Goal: Information Seeking & Learning: Learn about a topic

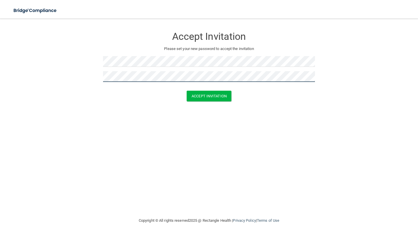
click at [187, 91] on button "Accept Invitation" at bounding box center [209, 96] width 45 height 11
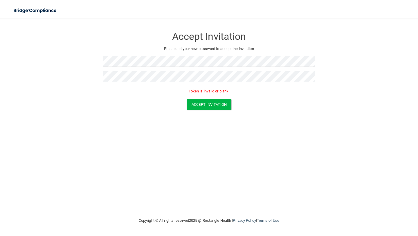
click at [193, 110] on form "Accept Invitation Please set your new password to accept the invitation Token i…" at bounding box center [209, 70] width 395 height 92
click at [193, 106] on button "Accept Invitation" at bounding box center [209, 104] width 45 height 11
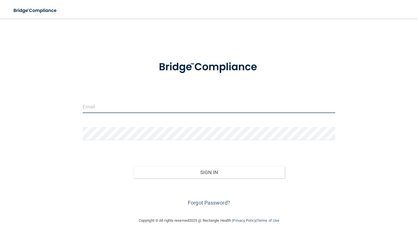
click at [167, 104] on input "email" at bounding box center [209, 106] width 252 height 13
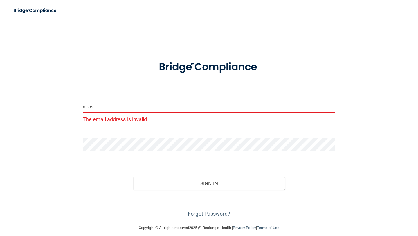
type input "[EMAIL_ADDRESS][DOMAIN_NAME]"
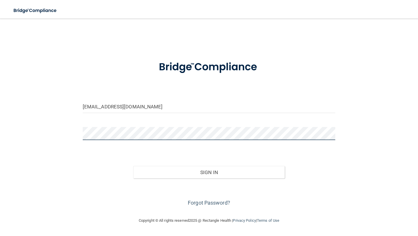
click at [133, 166] on button "Sign In" at bounding box center [208, 172] width 151 height 13
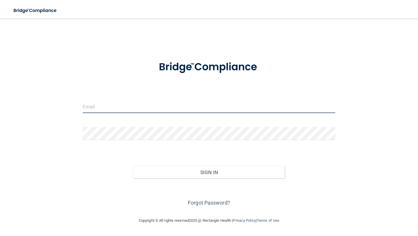
click at [129, 107] on input "email" at bounding box center [209, 106] width 252 height 13
type input "[EMAIL_ADDRESS][DOMAIN_NAME]"
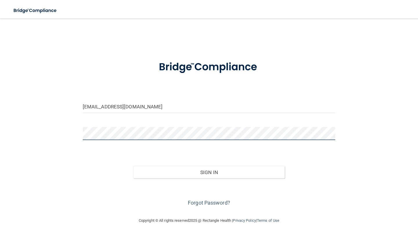
click at [133, 166] on button "Sign In" at bounding box center [208, 172] width 151 height 13
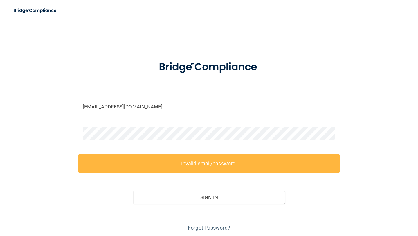
click at [63, 135] on div "[EMAIL_ADDRESS][DOMAIN_NAME] Invalid email/password. You don't have permission …" at bounding box center [209, 128] width 395 height 208
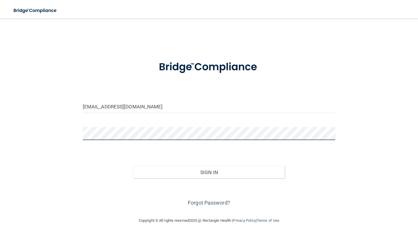
click at [133, 166] on button "Sign In" at bounding box center [208, 172] width 151 height 13
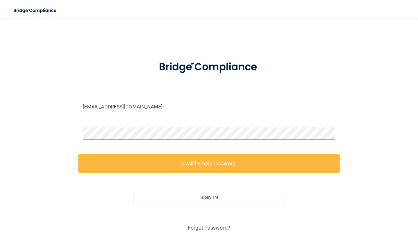
scroll to position [20, 0]
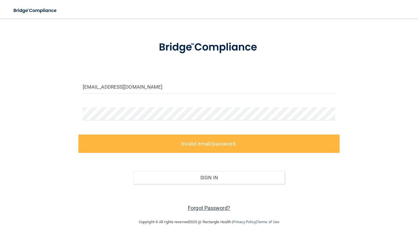
click at [204, 207] on link "Forgot Password?" at bounding box center [209, 208] width 42 height 6
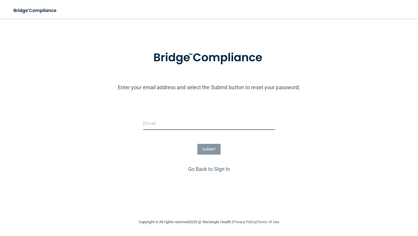
click at [214, 127] on input "email" at bounding box center [208, 123] width 131 height 13
type input "[EMAIL_ADDRESS][DOMAIN_NAME]"
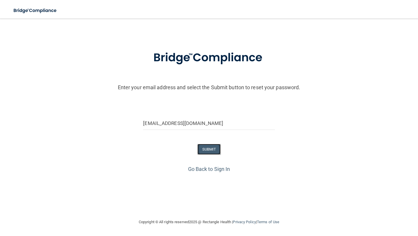
click at [212, 151] on button "SUBMIT" at bounding box center [208, 149] width 23 height 11
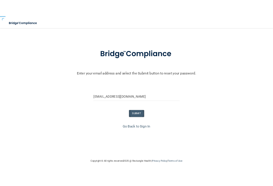
scroll to position [0, 0]
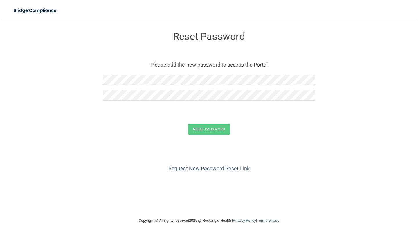
click at [124, 86] on div at bounding box center [209, 82] width 212 height 15
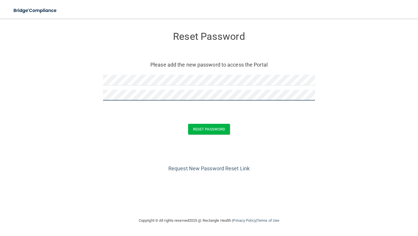
click at [188, 124] on button "Reset Password" at bounding box center [209, 129] width 42 height 11
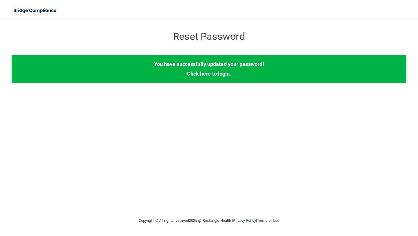
click at [222, 76] on link "Click here to login" at bounding box center [208, 73] width 43 height 6
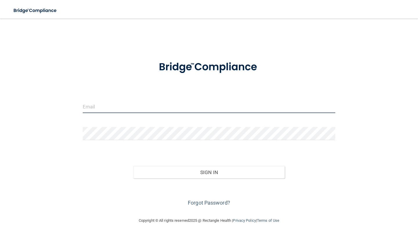
click at [172, 110] on input "email" at bounding box center [209, 106] width 252 height 13
type input "[EMAIL_ADDRESS][DOMAIN_NAME]"
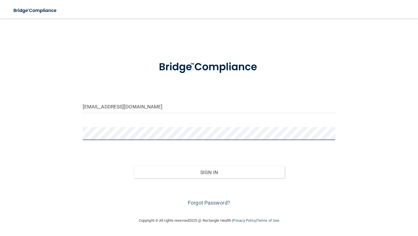
click at [133, 166] on button "Sign In" at bounding box center [208, 172] width 151 height 13
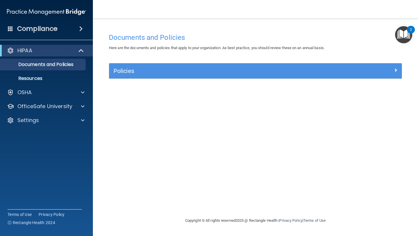
click at [398, 37] on img "Open Resource Center, 2 new notifications" at bounding box center [403, 34] width 17 height 17
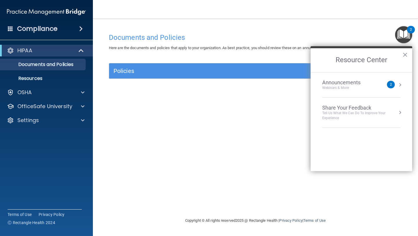
click at [181, 110] on div "Documents and Policies Here are the documents and policies that apply to your o…" at bounding box center [255, 123] width 302 height 187
click at [197, 75] on div "Policies" at bounding box center [255, 70] width 292 height 15
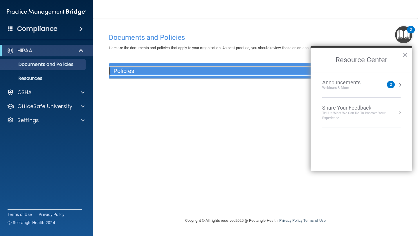
click at [190, 70] on h5 "Policies" at bounding box center [218, 71] width 211 height 6
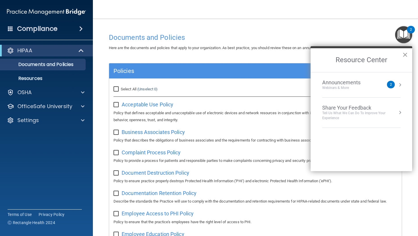
click at [403, 55] on button "×" at bounding box center [405, 54] width 6 height 9
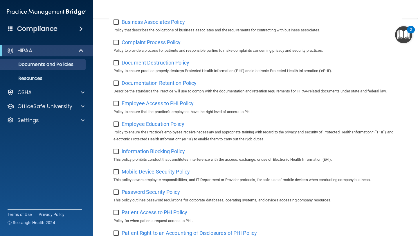
scroll to position [29, 0]
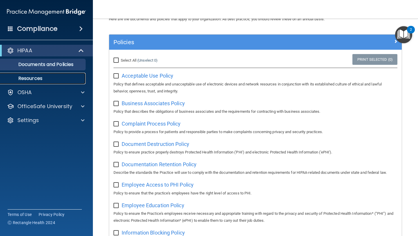
click at [43, 77] on p "Resources" at bounding box center [43, 78] width 79 height 6
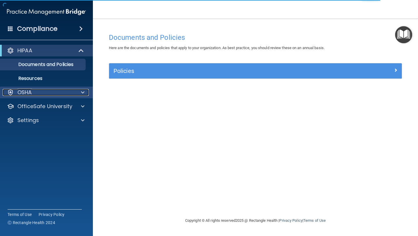
click at [83, 90] on span at bounding box center [82, 92] width 3 height 7
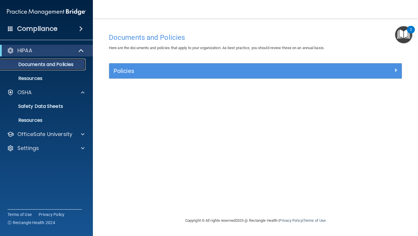
click at [73, 63] on p "Documents and Policies" at bounding box center [43, 64] width 79 height 6
click at [50, 52] on div "HIPAA" at bounding box center [39, 50] width 72 height 7
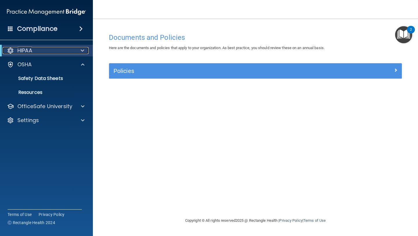
click at [50, 52] on div "HIPAA" at bounding box center [39, 50] width 72 height 7
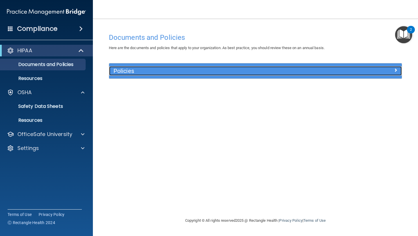
click at [116, 66] on div "Policies" at bounding box center [218, 70] width 219 height 9
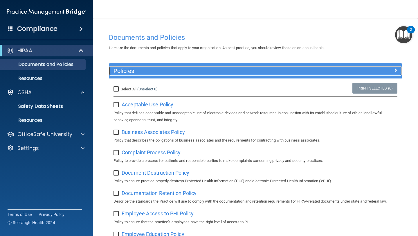
click at [116, 66] on div "Policies" at bounding box center [218, 70] width 219 height 9
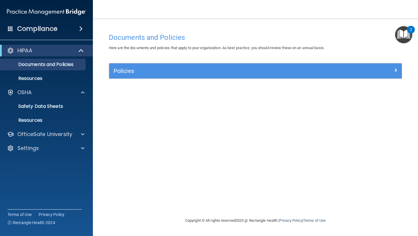
click at [122, 76] on div "Policies" at bounding box center [255, 70] width 292 height 15
click at [129, 77] on div "Policies" at bounding box center [255, 70] width 292 height 15
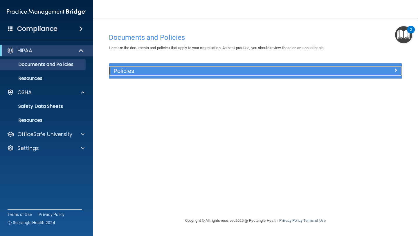
click at [129, 73] on h5 "Policies" at bounding box center [218, 71] width 211 height 6
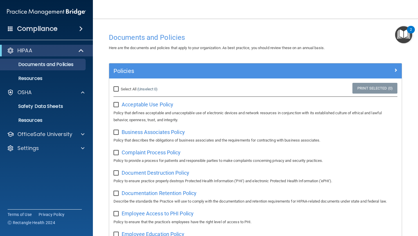
click at [114, 104] on input "checkbox" at bounding box center [116, 104] width 7 height 5
click at [134, 104] on span "Acceptable Use Policy" at bounding box center [148, 104] width 52 height 6
click at [120, 102] on label at bounding box center [116, 103] width 7 height 7
click at [120, 102] on input "checkbox" at bounding box center [116, 104] width 7 height 5
checkbox input "false"
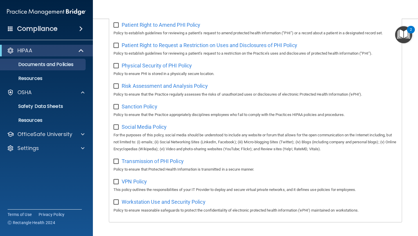
scroll to position [357, 0]
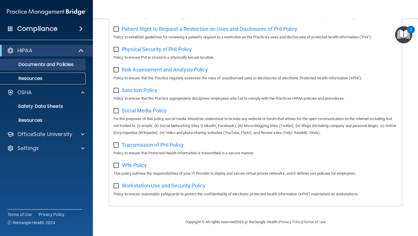
click at [49, 77] on p "Resources" at bounding box center [43, 78] width 79 height 6
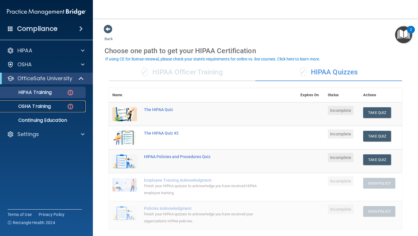
click at [35, 108] on p "OSHA Training" at bounding box center [27, 106] width 47 height 6
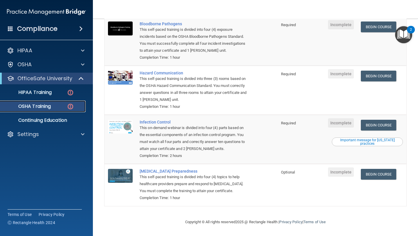
scroll to position [71, 0]
click at [44, 96] on link "HIPAA Training" at bounding box center [39, 92] width 91 height 12
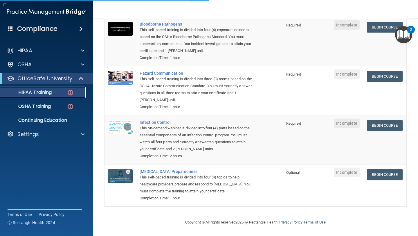
scroll to position [179, 0]
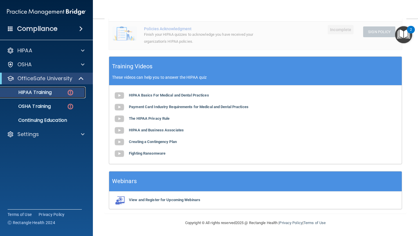
click at [42, 89] on p "HIPAA Training" at bounding box center [28, 92] width 48 height 6
click at [48, 93] on p "HIPAA Training" at bounding box center [28, 92] width 48 height 6
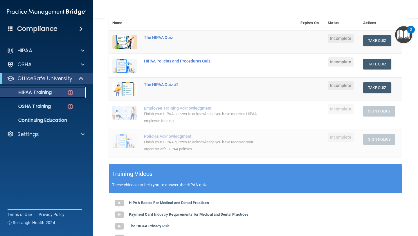
scroll to position [48, 0]
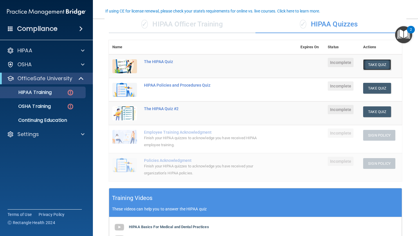
click at [380, 63] on button "Take Quiz" at bounding box center [377, 64] width 28 height 11
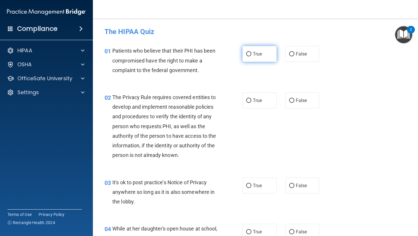
click at [255, 56] on span "True" at bounding box center [257, 54] width 9 height 6
click at [251, 56] on input "True" at bounding box center [248, 54] width 5 height 4
radio input "true"
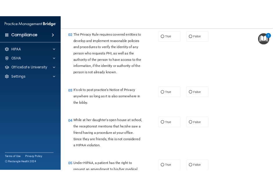
scroll to position [70, 0]
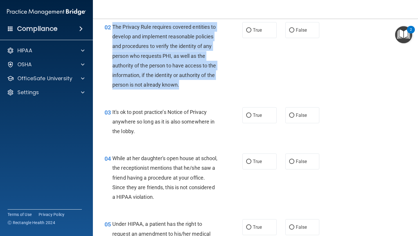
drag, startPoint x: 179, startPoint y: 86, endPoint x: 113, endPoint y: 24, distance: 90.7
click at [113, 25] on span "The Privacy Rule requires covered entities to develop and implement reasonable …" at bounding box center [164, 56] width 104 height 64
click at [189, 31] on div "The Privacy Rule requires covered entities to develop and implement reasonable …" at bounding box center [167, 56] width 110 height 68
drag, startPoint x: 191, startPoint y: 84, endPoint x: 112, endPoint y: 26, distance: 98.4
click at [112, 26] on div "02 The Privacy Rule requires covered entities to develop and implement reasonab…" at bounding box center [173, 57] width 155 height 70
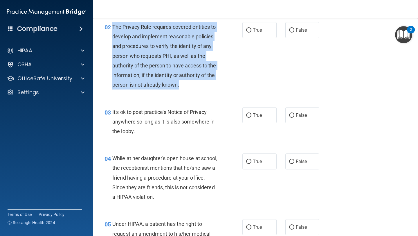
copy div "The Privacy Rule requires covered entities to develop and implement reasonable …"
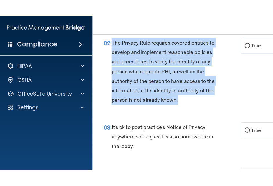
scroll to position [89, 0]
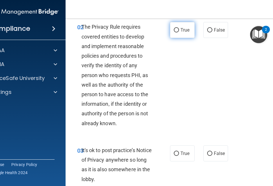
click at [179, 34] on label "True" at bounding box center [182, 30] width 25 height 16
click at [179, 32] on input "True" at bounding box center [176, 30] width 5 height 4
radio input "true"
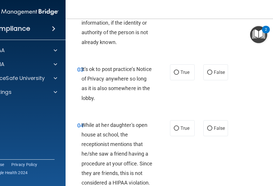
scroll to position [172, 0]
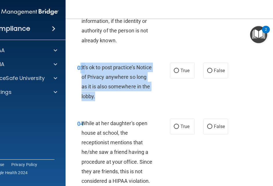
drag, startPoint x: 105, startPoint y: 98, endPoint x: 81, endPoint y: 70, distance: 36.4
click at [81, 70] on div "03 It's ok to post practice’s Notice of Privacy anywhere so long as it is also …" at bounding box center [123, 83] width 110 height 41
copy div "3 It's ok to post practice’s Notice of Privacy anywhere so long as it is also s…"
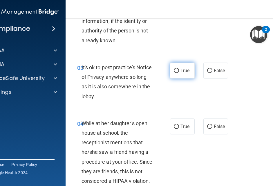
click at [183, 74] on label "True" at bounding box center [182, 71] width 25 height 16
click at [179, 73] on input "True" at bounding box center [176, 71] width 5 height 4
radio input "true"
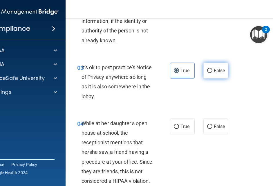
click at [217, 73] on span "False" at bounding box center [219, 71] width 11 height 6
click at [212, 73] on input "False" at bounding box center [209, 71] width 5 height 4
radio input "true"
radio input "false"
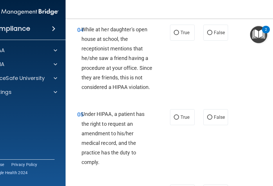
scroll to position [267, 0]
click at [209, 35] on label "False" at bounding box center [215, 32] width 25 height 16
click at [209, 35] on input "False" at bounding box center [209, 32] width 5 height 4
radio input "true"
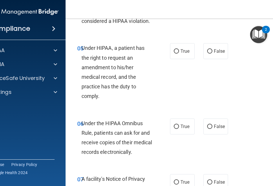
scroll to position [339, 0]
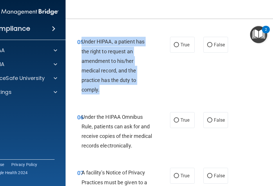
drag, startPoint x: 101, startPoint y: 91, endPoint x: 82, endPoint y: 46, distance: 48.6
click at [82, 46] on div "Under HIPAA, a patient has the right to request an amendment to his/her medical…" at bounding box center [120, 66] width 76 height 58
copy span "Under HIPAA, a patient has the right to request an amendment to his/her medical…"
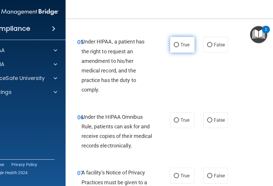
click at [180, 44] on label "True" at bounding box center [182, 45] width 25 height 16
click at [179, 44] on input "True" at bounding box center [176, 45] width 5 height 4
radio input "true"
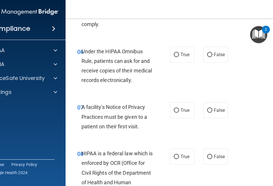
scroll to position [407, 0]
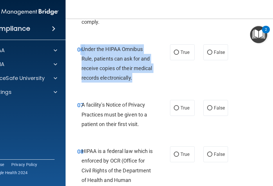
drag, startPoint x: 135, startPoint y: 79, endPoint x: 81, endPoint y: 54, distance: 58.9
click at [82, 53] on div "Under the HIPAA Omnibus Rule, patients can ask for and receive copies of their …" at bounding box center [120, 63] width 76 height 39
copy div "6 Under the HIPAA Omnibus Rule, patients can ask for and receive copies of thei…"
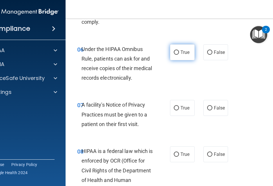
click at [181, 57] on label "True" at bounding box center [182, 52] width 25 height 16
click at [179, 55] on input "True" at bounding box center [176, 52] width 5 height 4
radio input "true"
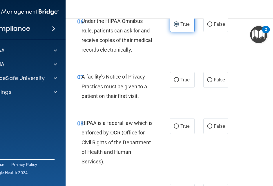
scroll to position [438, 0]
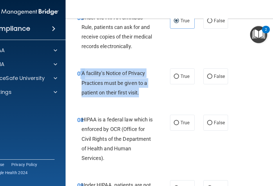
drag, startPoint x: 142, startPoint y: 92, endPoint x: 80, endPoint y: 77, distance: 63.3
click at [80, 77] on div "07 A facility's Notice of Privacy Practices must be given to a patient on their…" at bounding box center [123, 84] width 110 height 32
copy div "7 A facility's Notice of Privacy Practices must be given to a patient on their …"
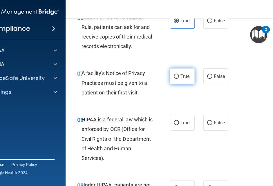
click at [182, 75] on span "True" at bounding box center [184, 77] width 9 height 6
click at [179, 75] on input "True" at bounding box center [176, 77] width 5 height 4
radio input "true"
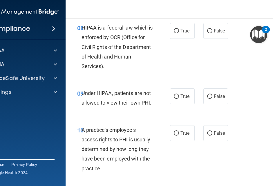
scroll to position [531, 0]
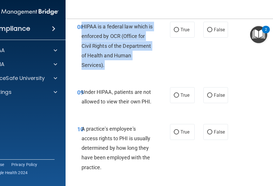
drag, startPoint x: 108, startPoint y: 68, endPoint x: 83, endPoint y: 28, distance: 47.0
click at [83, 27] on div "HIPAA is a federal law which is enforced by OCR (Office for Civil Rights of the…" at bounding box center [120, 46] width 76 height 48
copy span "HIPAA is a federal law which is enforced by OCR (Office for Civil Rights of the…"
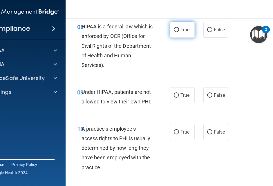
click at [186, 31] on span "True" at bounding box center [184, 30] width 9 height 6
click at [179, 31] on input "True" at bounding box center [176, 30] width 5 height 4
radio input "true"
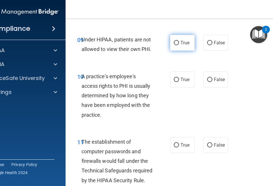
scroll to position [585, 0]
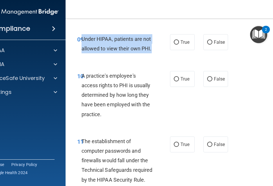
drag, startPoint x: 153, startPoint y: 49, endPoint x: 83, endPoint y: 38, distance: 71.3
click at [82, 38] on div "Under HIPAA, patients are not allowed to view their own PHI." at bounding box center [120, 43] width 76 height 19
copy span "Under HIPAA, patients are not allowed to view their own PHI."
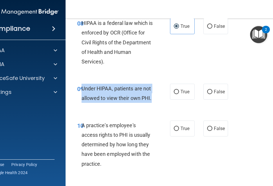
scroll to position [534, 0]
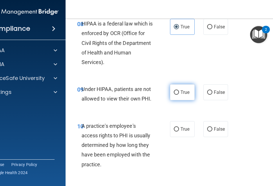
click at [182, 95] on label "True" at bounding box center [182, 92] width 25 height 16
click at [179, 95] on input "True" at bounding box center [176, 93] width 5 height 4
radio input "true"
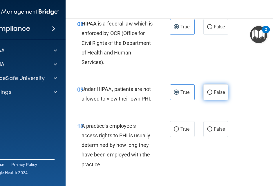
click at [211, 91] on input "False" at bounding box center [209, 93] width 5 height 4
radio input "true"
radio input "false"
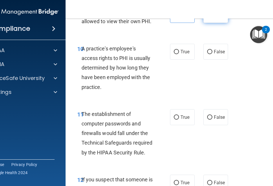
scroll to position [613, 0]
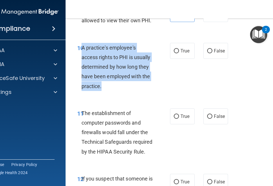
drag, startPoint x: 104, startPoint y: 91, endPoint x: 83, endPoint y: 51, distance: 45.8
click at [83, 51] on div "10 A practice's employee's access rights to PHI is usually determined by how lo…" at bounding box center [123, 68] width 110 height 51
copy span "A practice's employee's access rights to PHI is usually determined by how long …"
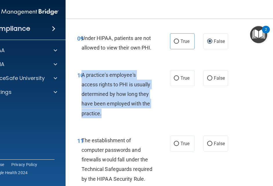
scroll to position [613, 0]
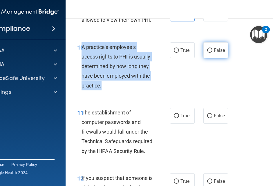
click at [207, 52] on input "False" at bounding box center [209, 50] width 5 height 4
radio input "true"
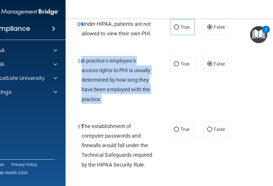
scroll to position [608, 0]
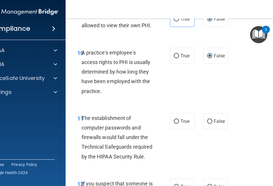
click at [149, 100] on div "10 A practice's employee's access rights to PHI is usually determined by how lo…" at bounding box center [183, 74] width 220 height 66
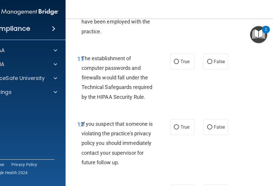
scroll to position [673, 0]
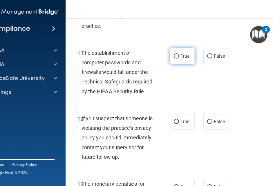
click at [178, 60] on label "True" at bounding box center [182, 56] width 25 height 16
click at [178, 59] on input "True" at bounding box center [176, 56] width 5 height 4
radio input "true"
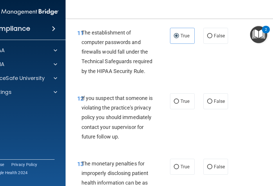
scroll to position [698, 0]
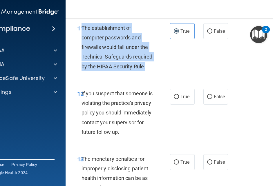
drag, startPoint x: 147, startPoint y: 66, endPoint x: 83, endPoint y: 30, distance: 73.6
click at [83, 30] on div "The establishment of computer passwords and firewalls would fall under the Tech…" at bounding box center [120, 47] width 76 height 48
click at [102, 60] on span "The establishment of computer passwords and firewalls would fall under the Tech…" at bounding box center [117, 47] width 71 height 45
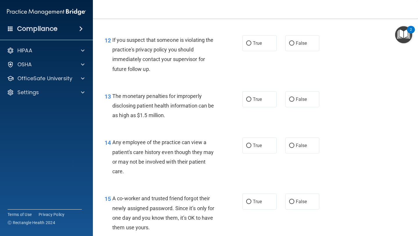
scroll to position [579, 0]
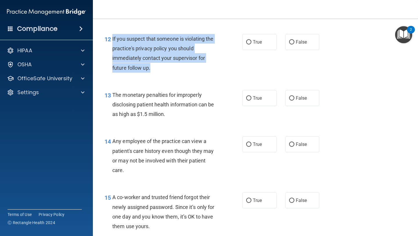
drag, startPoint x: 152, startPoint y: 71, endPoint x: 112, endPoint y: 42, distance: 49.3
click at [111, 42] on div "12 If you suspect that someone is violating the practice's privacy policy you s…" at bounding box center [173, 54] width 155 height 41
copy div "If you suspect that someone is violating the practice's privacy policy you shou…"
click at [200, 59] on span "If you suspect that someone is violating the practice's privacy policy you shou…" at bounding box center [162, 53] width 101 height 35
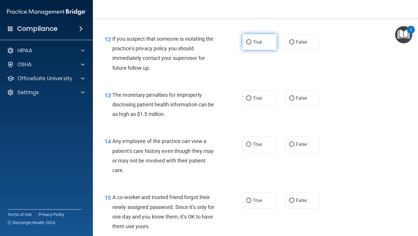
click at [256, 41] on span "True" at bounding box center [257, 42] width 9 height 6
click at [251, 41] on input "True" at bounding box center [248, 42] width 5 height 4
radio input "true"
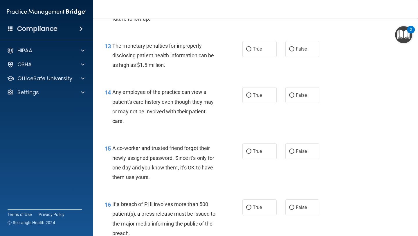
scroll to position [627, 0]
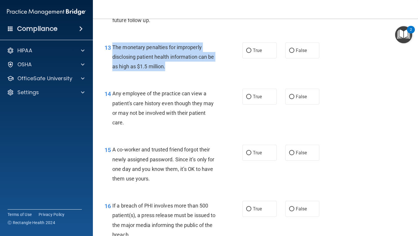
drag, startPoint x: 169, startPoint y: 67, endPoint x: 111, endPoint y: 48, distance: 60.9
click at [111, 48] on div "13 The monetary penalties for improperly disclosing patient health information …" at bounding box center [173, 58] width 155 height 32
copy div "The monetary penalties for improperly disclosing patient health information can…"
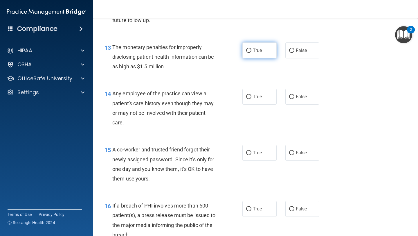
click at [256, 48] on span "True" at bounding box center [257, 51] width 9 height 6
click at [251, 48] on input "True" at bounding box center [248, 50] width 5 height 4
radio input "true"
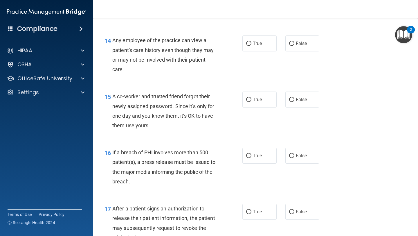
scroll to position [680, 0]
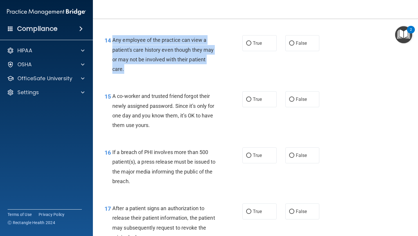
drag, startPoint x: 125, startPoint y: 69, endPoint x: 110, endPoint y: 40, distance: 33.3
click at [110, 40] on div "14 Any employee of the practice can view a patient's care history even though t…" at bounding box center [173, 55] width 155 height 41
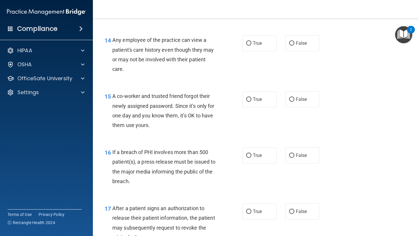
click at [139, 91] on div "A co-worker and trusted friend forgot their newly assigned password. Since it’s…" at bounding box center [167, 110] width 110 height 39
click at [307, 50] on label "False" at bounding box center [302, 43] width 34 height 16
click at [294, 46] on input "False" at bounding box center [291, 43] width 5 height 4
radio input "true"
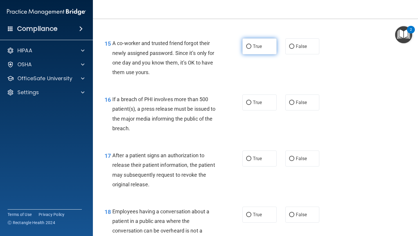
scroll to position [734, 0]
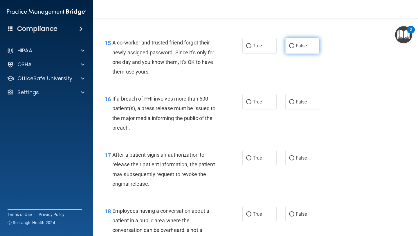
click at [298, 48] on span "False" at bounding box center [301, 46] width 11 height 6
click at [294, 48] on input "False" at bounding box center [291, 46] width 5 height 4
radio input "true"
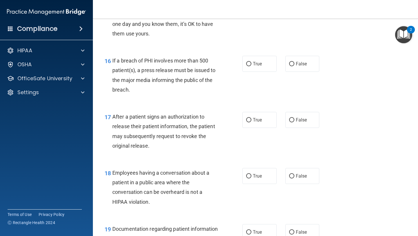
scroll to position [775, 0]
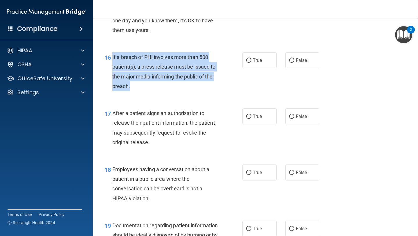
drag, startPoint x: 132, startPoint y: 89, endPoint x: 112, endPoint y: 57, distance: 37.9
click at [112, 57] on div "16 If a breach of PHI involves more than 500 patient(s), a press release must b…" at bounding box center [173, 72] width 155 height 41
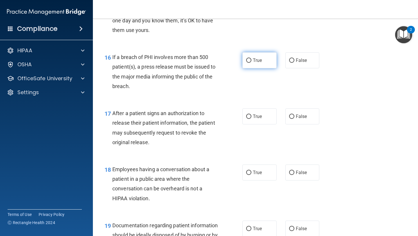
click at [259, 61] on span "True" at bounding box center [257, 60] width 9 height 6
click at [251, 61] on input "True" at bounding box center [248, 60] width 5 height 4
radio input "true"
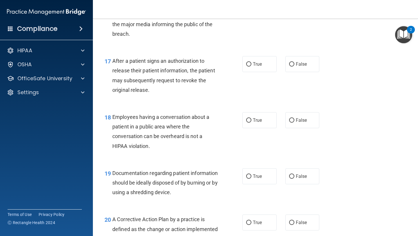
scroll to position [829, 0]
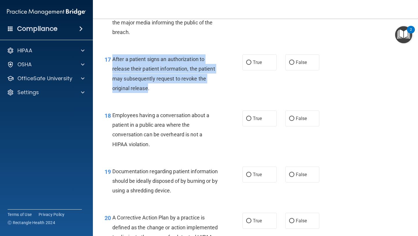
drag, startPoint x: 149, startPoint y: 90, endPoint x: 112, endPoint y: 61, distance: 46.4
click at [112, 60] on span "After a patient signs an authorization to release their patient information, th…" at bounding box center [163, 73] width 103 height 35
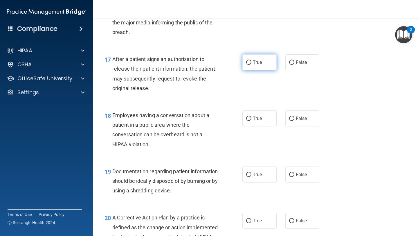
click at [263, 67] on label "True" at bounding box center [259, 62] width 34 height 16
click at [251, 65] on input "True" at bounding box center [248, 62] width 5 height 4
radio input "true"
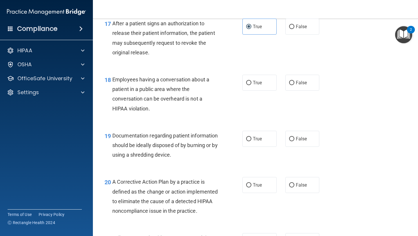
scroll to position [867, 0]
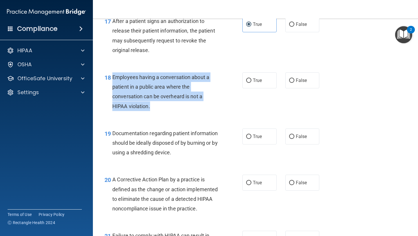
drag, startPoint x: 162, startPoint y: 104, endPoint x: 114, endPoint y: 80, distance: 54.2
click at [112, 79] on div "Employees having a conversation about a patient in a public area where the conv…" at bounding box center [167, 91] width 110 height 39
click at [221, 104] on div "Employees having a conversation about a patient in a public area where the conv…" at bounding box center [167, 91] width 110 height 39
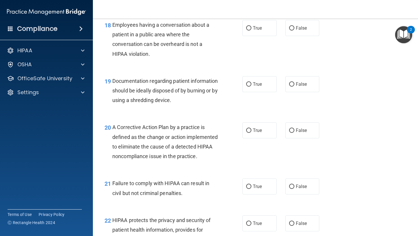
scroll to position [923, 0]
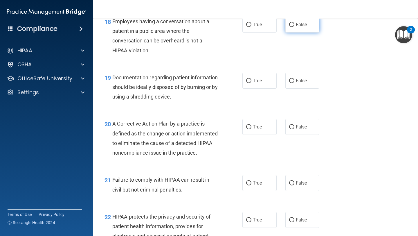
click at [288, 32] on label "False" at bounding box center [302, 25] width 34 height 16
click at [289, 27] on input "False" at bounding box center [291, 25] width 5 height 4
radio input "true"
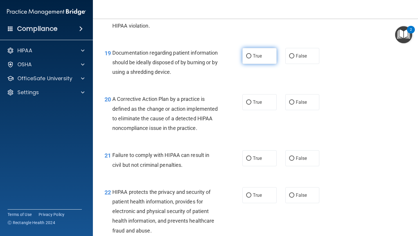
scroll to position [955, 0]
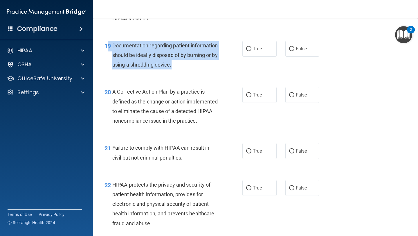
drag, startPoint x: 203, startPoint y: 65, endPoint x: 109, endPoint y: 46, distance: 96.5
click at [109, 46] on div "19 Documentation regarding patient information should be ideally disposed of by…" at bounding box center [173, 57] width 155 height 32
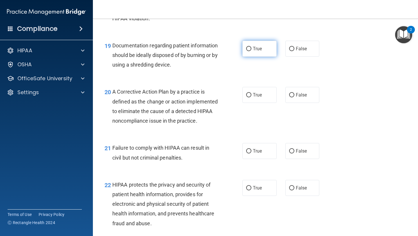
click at [259, 48] on span "True" at bounding box center [257, 49] width 9 height 6
click at [251, 48] on input "True" at bounding box center [248, 49] width 5 height 4
radio input "true"
click at [371, 135] on div "20 A Corrective Action Plan by a practice is defined as the change or action im…" at bounding box center [255, 107] width 310 height 56
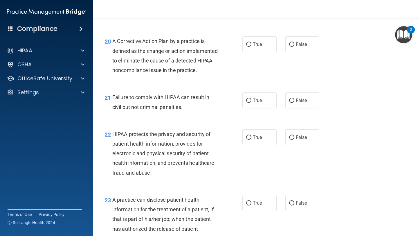
scroll to position [1007, 0]
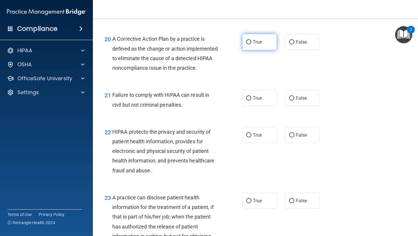
click at [250, 43] on input "True" at bounding box center [248, 42] width 5 height 4
radio input "true"
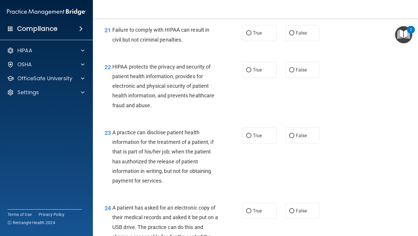
scroll to position [1073, 0]
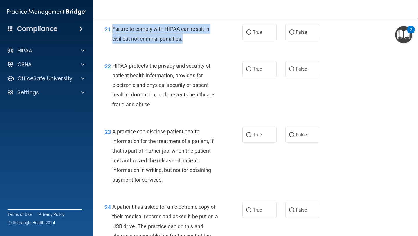
drag, startPoint x: 188, startPoint y: 51, endPoint x: 113, endPoint y: 39, distance: 76.1
click at [112, 39] on div "21 Failure to comply with HIPAA can result in civil but not criminal penalties." at bounding box center [173, 35] width 155 height 22
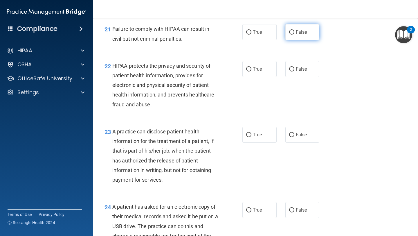
click at [295, 40] on label "False" at bounding box center [302, 32] width 34 height 16
click at [294, 35] on input "False" at bounding box center [291, 32] width 5 height 4
radio input "true"
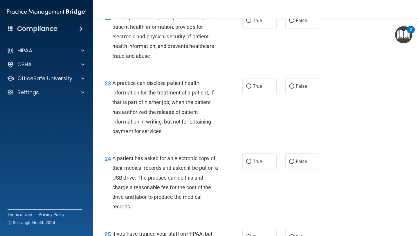
scroll to position [1122, 0]
click at [259, 28] on label "True" at bounding box center [259, 20] width 34 height 16
click at [251, 22] on input "True" at bounding box center [248, 20] width 5 height 4
radio input "true"
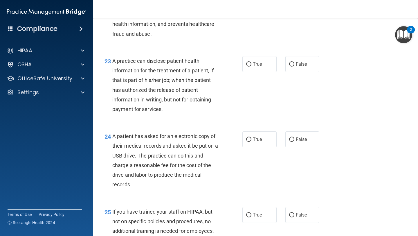
scroll to position [1144, 0]
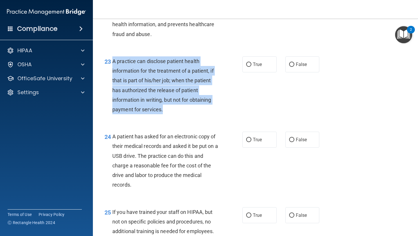
drag, startPoint x: 165, startPoint y: 117, endPoint x: 114, endPoint y: 72, distance: 68.4
click at [113, 71] on div "A practice can disclose patient health information for the treatment of a patie…" at bounding box center [167, 85] width 110 height 58
click at [251, 117] on div "23 A practice can disclose patient health information for the treatment of a pa…" at bounding box center [173, 86] width 155 height 61
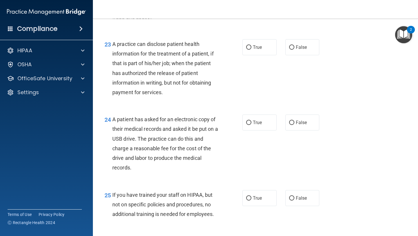
scroll to position [1162, 0]
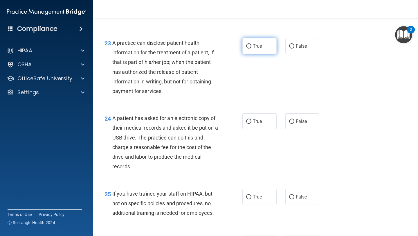
click at [255, 49] on span "True" at bounding box center [257, 46] width 9 height 6
click at [251, 48] on input "True" at bounding box center [248, 46] width 5 height 4
radio input "true"
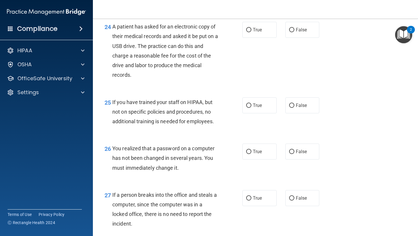
scroll to position [1253, 0]
click at [261, 47] on div "24 A patient has asked for an electronic copy of their medical records and aske…" at bounding box center [255, 51] width 310 height 75
click at [254, 36] on label "True" at bounding box center [259, 29] width 34 height 16
click at [251, 32] on input "True" at bounding box center [248, 30] width 5 height 4
radio input "true"
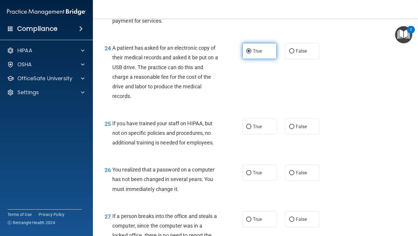
scroll to position [1231, 0]
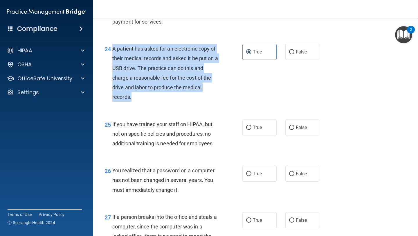
drag, startPoint x: 133, startPoint y: 108, endPoint x: 113, endPoint y: 60, distance: 52.4
click at [112, 60] on div "24 A patient has asked for an electronic copy of their medical records and aske…" at bounding box center [173, 74] width 155 height 61
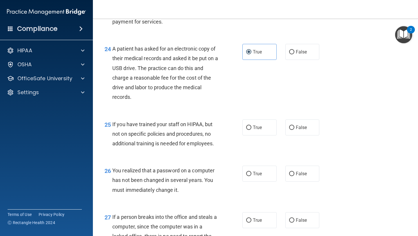
click at [163, 146] on span "If you have trained your staff on HIPAA, but not on specific policies and proce…" at bounding box center [163, 133] width 102 height 25
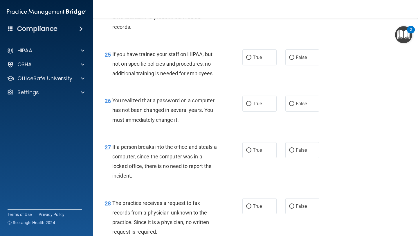
scroll to position [1303, 0]
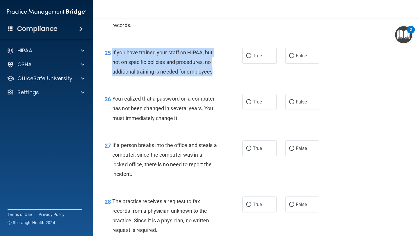
drag, startPoint x: 214, startPoint y: 83, endPoint x: 114, endPoint y: 65, distance: 101.6
click at [113, 65] on span "If you have trained your staff on HIPAA, but not on specific policies and proce…" at bounding box center [163, 61] width 102 height 25
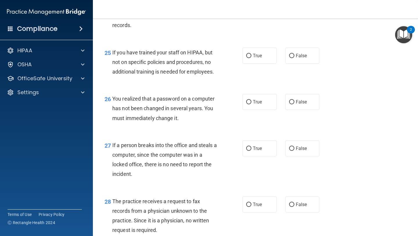
click at [189, 30] on div "A patient has asked for an electronic copy of their medical records and asked i…" at bounding box center [167, 1] width 110 height 58
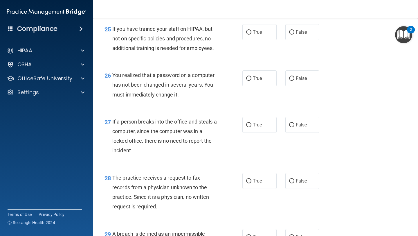
scroll to position [1323, 0]
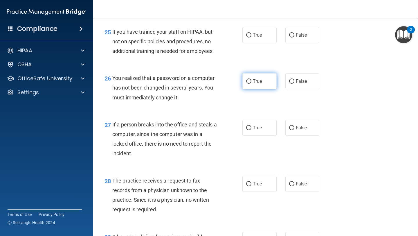
click at [248, 89] on label "True" at bounding box center [259, 81] width 34 height 16
click at [248, 84] on input "True" at bounding box center [248, 81] width 5 height 4
radio input "true"
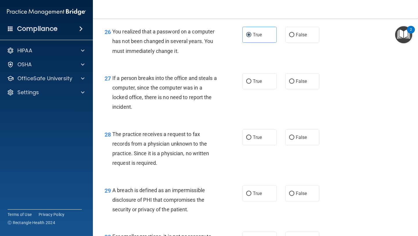
scroll to position [1370, 0]
click at [295, 89] on label "False" at bounding box center [302, 81] width 34 height 16
click at [294, 83] on input "False" at bounding box center [291, 81] width 5 height 4
radio input "true"
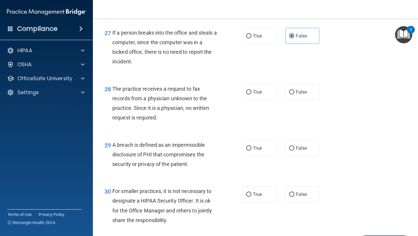
scroll to position [1415, 0]
click at [296, 94] on span "False" at bounding box center [301, 92] width 11 height 6
click at [294, 94] on input "False" at bounding box center [291, 92] width 5 height 4
radio input "true"
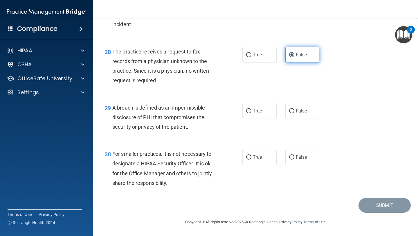
scroll to position [1462, 0]
click at [248, 111] on input "True" at bounding box center [248, 111] width 5 height 4
radio input "true"
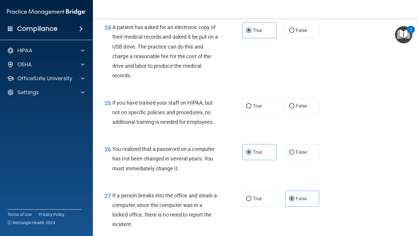
scroll to position [1253, 0]
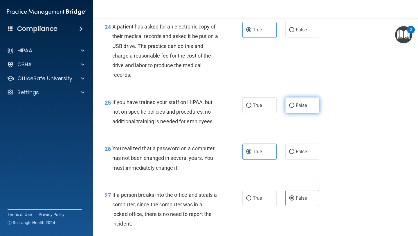
click at [293, 113] on label "False" at bounding box center [302, 105] width 34 height 16
click at [293, 108] on input "False" at bounding box center [291, 105] width 5 height 4
radio input "true"
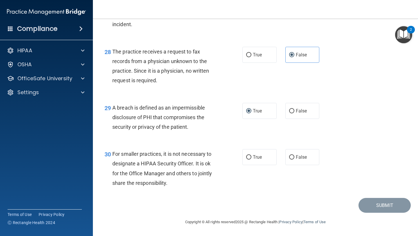
scroll to position [1462, 0]
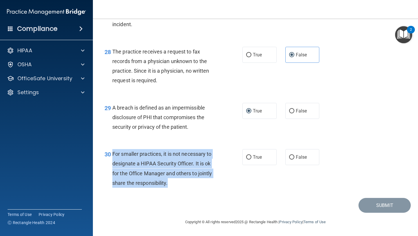
drag, startPoint x: 167, startPoint y: 183, endPoint x: 111, endPoint y: 158, distance: 61.6
click at [111, 158] on div "30 For smaller practices, it is not necessary to designate a HIPAA Security Off…" at bounding box center [173, 169] width 155 height 41
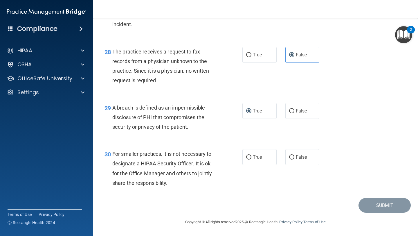
click at [185, 191] on div "30 For smaller practices, it is not necessary to designate a HIPAA Security Off…" at bounding box center [255, 170] width 310 height 56
click at [251, 160] on label "True" at bounding box center [259, 157] width 34 height 16
click at [251, 159] on input "True" at bounding box center [248, 157] width 5 height 4
radio input "true"
click at [385, 206] on button "Submit" at bounding box center [384, 205] width 52 height 15
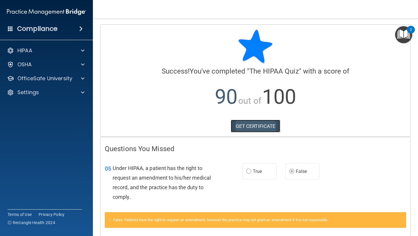
click at [270, 130] on link "GET CERTIFICATE" at bounding box center [256, 126] width 50 height 13
click at [66, 27] on div "Compliance" at bounding box center [46, 28] width 93 height 13
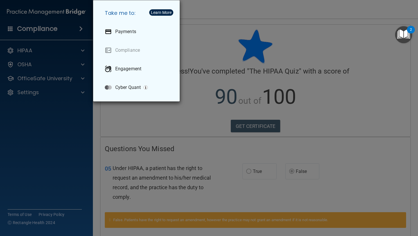
click at [59, 55] on div "Take me to: Payments Compliance Engagement Cyber Quant" at bounding box center [209, 118] width 418 height 236
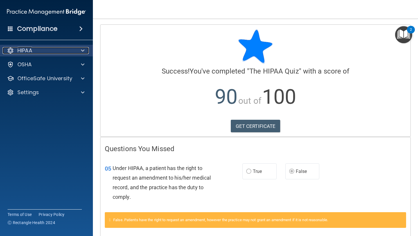
click at [79, 53] on div at bounding box center [82, 50] width 15 height 7
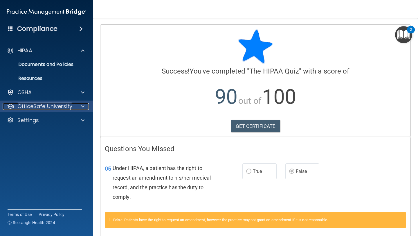
click at [65, 107] on p "OfficeSafe University" at bounding box center [44, 106] width 55 height 7
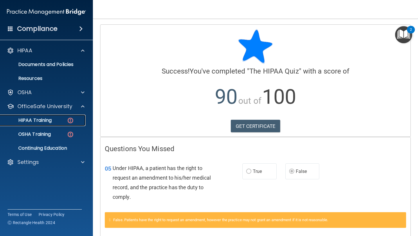
click at [52, 119] on div "HIPAA Training" at bounding box center [43, 120] width 79 height 6
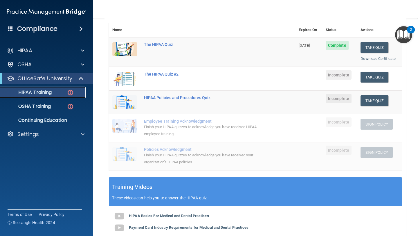
scroll to position [66, 0]
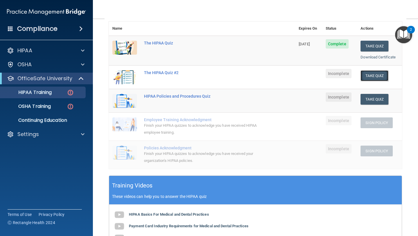
click at [364, 74] on button "Take Quiz" at bounding box center [374, 75] width 28 height 11
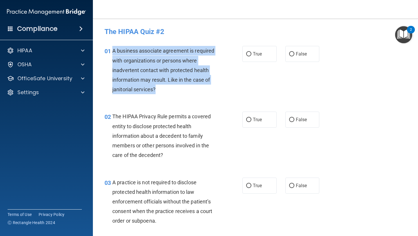
drag, startPoint x: 158, startPoint y: 88, endPoint x: 115, endPoint y: 50, distance: 56.7
click at [114, 50] on div "A business associate agreement is required with organizations or persons where …" at bounding box center [167, 70] width 110 height 48
click at [121, 60] on span "A business associate agreement is required with organizations or persons where …" at bounding box center [163, 70] width 102 height 45
drag, startPoint x: 156, startPoint y: 88, endPoint x: 111, endPoint y: 49, distance: 60.3
click at [111, 49] on div "01 A business associate agreement is required with organizations or persons whe…" at bounding box center [173, 71] width 155 height 51
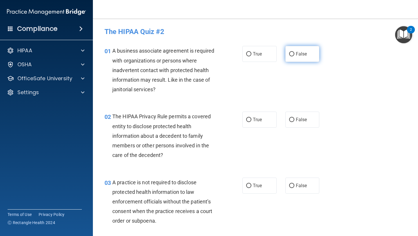
click at [295, 49] on label "False" at bounding box center [302, 54] width 34 height 16
click at [294, 52] on input "False" at bounding box center [291, 54] width 5 height 4
radio input "true"
click at [244, 82] on div "01 A business associate agreement is required with organizations or persons whe…" at bounding box center [173, 71] width 155 height 51
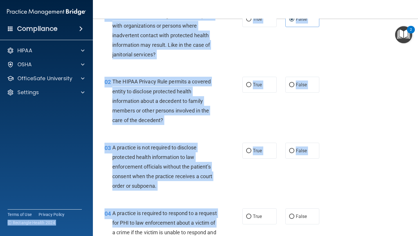
scroll to position [36, 0]
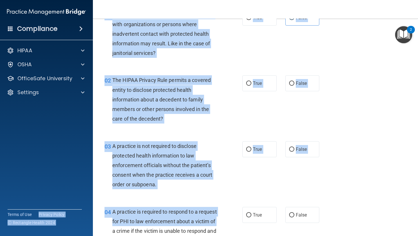
drag, startPoint x: 106, startPoint y: 235, endPoint x: 65, endPoint y: 200, distance: 53.9
click at [65, 200] on div "Compliance HIPAA Documents and Policies Report an Incident Business Associates …" at bounding box center [209, 118] width 418 height 236
click at [217, 109] on div "The HIPAA Privacy Rule permits a covered entity to disclose protected health in…" at bounding box center [167, 99] width 110 height 48
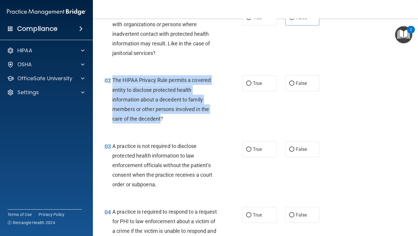
drag, startPoint x: 161, startPoint y: 117, endPoint x: 114, endPoint y: 82, distance: 59.0
click at [114, 82] on span "The HIPAA Privacy Rule permits a covered entity to disclose protected health in…" at bounding box center [161, 99] width 98 height 45
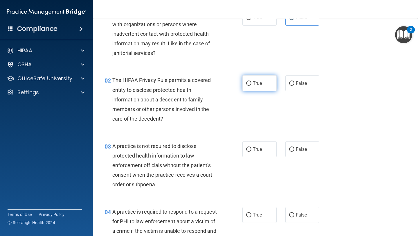
click at [259, 77] on label "True" at bounding box center [259, 83] width 34 height 16
click at [251, 81] on input "True" at bounding box center [248, 83] width 5 height 4
radio input "true"
click at [200, 124] on div "02 The HIPAA Privacy Rule permits a covered entity to disclose protected health…" at bounding box center [173, 100] width 155 height 51
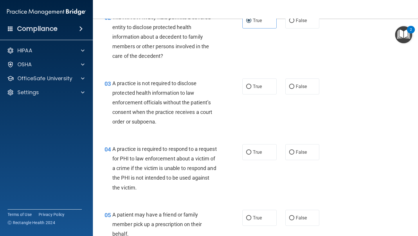
scroll to position [101, 0]
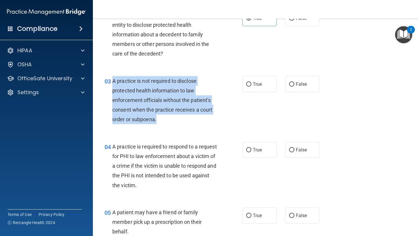
drag, startPoint x: 158, startPoint y: 119, endPoint x: 114, endPoint y: 82, distance: 58.0
click at [114, 82] on div "A practice is not required to disclose protected health information to law enfo…" at bounding box center [167, 100] width 110 height 48
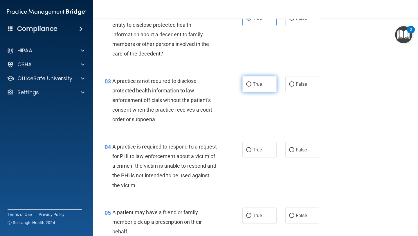
click at [254, 82] on span "True" at bounding box center [257, 84] width 9 height 6
click at [251, 82] on input "True" at bounding box center [248, 84] width 5 height 4
radio input "true"
click at [297, 81] on span "False" at bounding box center [301, 84] width 11 height 6
click at [294, 82] on input "False" at bounding box center [291, 84] width 5 height 4
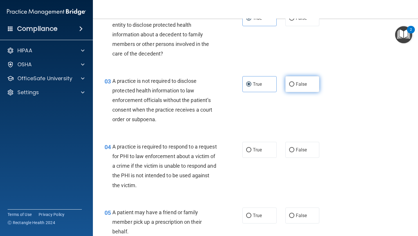
radio input "true"
radio input "false"
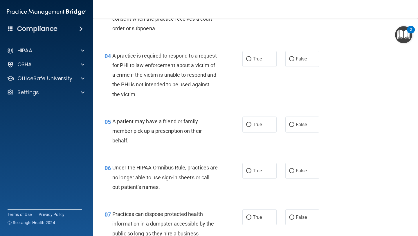
scroll to position [193, 0]
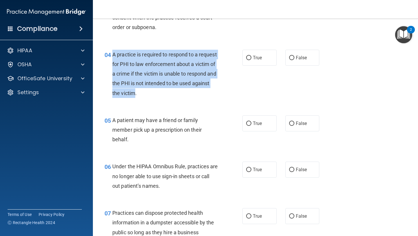
drag, startPoint x: 136, startPoint y: 94, endPoint x: 110, endPoint y: 61, distance: 42.0
click at [110, 61] on div "04 A practice is required to respond to a request for PHI to law enforcement ab…" at bounding box center [173, 75] width 155 height 51
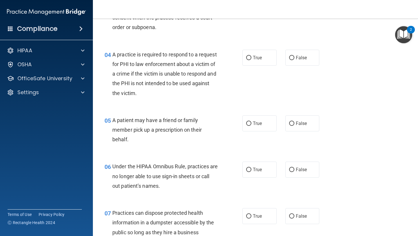
click at [196, 99] on div "04 A practice is required to respond to a request for PHI to law enforcement ab…" at bounding box center [173, 75] width 155 height 51
click at [254, 54] on label "True" at bounding box center [259, 58] width 34 height 16
click at [251, 56] on input "True" at bounding box center [248, 58] width 5 height 4
radio input "true"
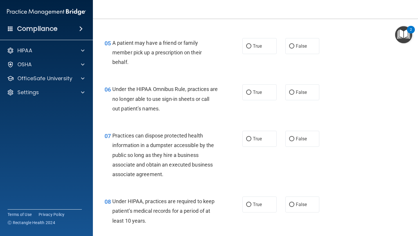
scroll to position [273, 0]
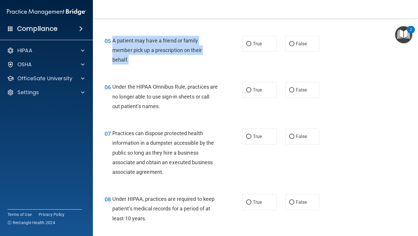
drag, startPoint x: 131, startPoint y: 61, endPoint x: 113, endPoint y: 43, distance: 25.6
click at [113, 43] on div "A patient may have a friend or family member pick up a prescription on their be…" at bounding box center [167, 50] width 110 height 29
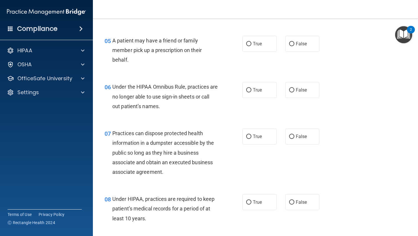
click at [252, 53] on div "05 A patient may have a friend or family member pick up a prescription on their…" at bounding box center [255, 51] width 310 height 46
click at [252, 45] on label "True" at bounding box center [259, 44] width 34 height 16
click at [251, 45] on input "True" at bounding box center [248, 44] width 5 height 4
radio input "true"
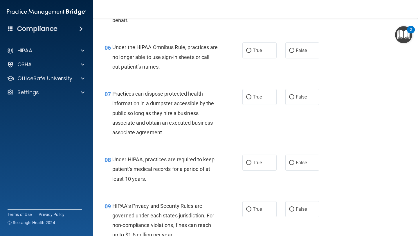
scroll to position [313, 0]
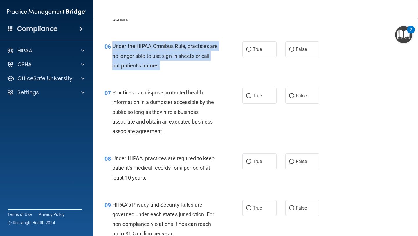
drag, startPoint x: 174, startPoint y: 68, endPoint x: 111, endPoint y: 44, distance: 67.5
click at [111, 44] on div "06 Under the HIPAA Omnibus Rule, practices are no longer able to use sign-in sh…" at bounding box center [173, 57] width 155 height 32
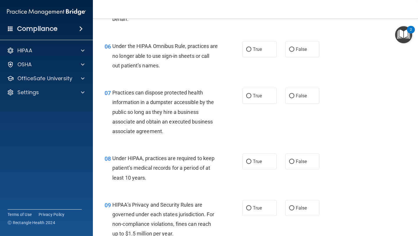
click at [197, 80] on div "07 Practices can dispose protected health information in a dumpster accessible …" at bounding box center [255, 113] width 310 height 66
click at [298, 48] on span "False" at bounding box center [301, 49] width 11 height 6
click at [294, 48] on input "False" at bounding box center [291, 49] width 5 height 4
radio input "true"
drag, startPoint x: 332, startPoint y: 164, endPoint x: 332, endPoint y: 155, distance: 9.3
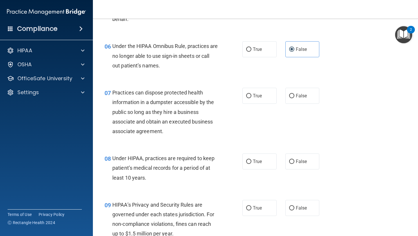
click at [332, 161] on div "08 Under HIPAA, practices are required to keep patient’s medical records for a …" at bounding box center [255, 169] width 310 height 46
click at [301, 127] on div "07 Practices can dispose protected health information in a dumpster accessible …" at bounding box center [255, 113] width 310 height 66
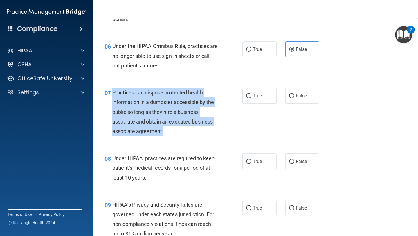
drag, startPoint x: 164, startPoint y: 131, endPoint x: 113, endPoint y: 93, distance: 63.1
click at [113, 93] on div "Practices can dispose protected health information in a dumpster accessible by …" at bounding box center [167, 112] width 110 height 48
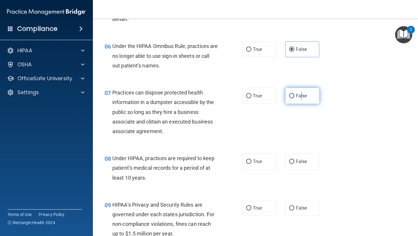
click at [301, 94] on span "False" at bounding box center [301, 96] width 11 height 6
click at [299, 97] on span "False" at bounding box center [301, 96] width 11 height 6
click at [294, 97] on input "False" at bounding box center [291, 96] width 5 height 4
radio input "true"
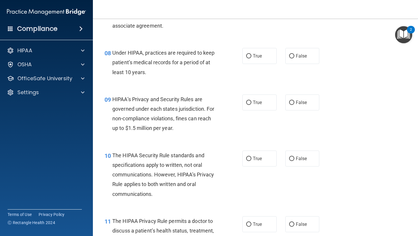
scroll to position [432, 0]
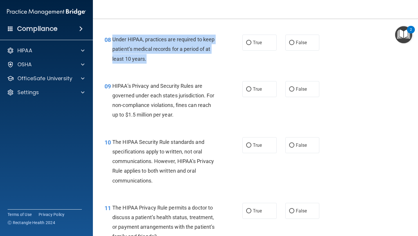
drag, startPoint x: 149, startPoint y: 61, endPoint x: 113, endPoint y: 43, distance: 40.1
click at [113, 43] on div "Under HIPAA, practices are required to keep patient’s medical records for a per…" at bounding box center [167, 49] width 110 height 29
click at [163, 56] on div "Under HIPAA, practices are required to keep patient’s medical records for a per…" at bounding box center [167, 49] width 110 height 29
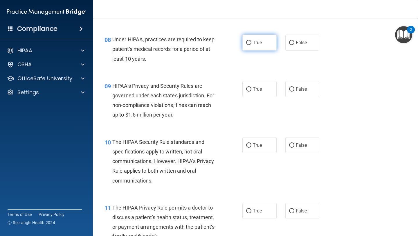
click at [257, 41] on span "True" at bounding box center [257, 43] width 9 height 6
click at [251, 41] on input "True" at bounding box center [248, 43] width 5 height 4
radio input "true"
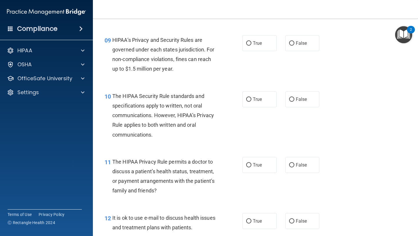
scroll to position [483, 0]
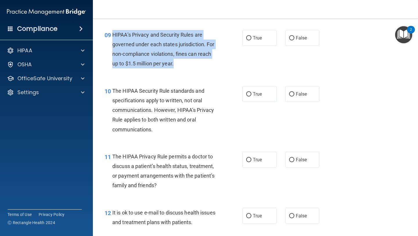
drag, startPoint x: 176, startPoint y: 68, endPoint x: 111, endPoint y: 35, distance: 72.7
click at [111, 33] on div "09 HIPAA’s Privacy and Security Rules are governed under each states jurisdicti…" at bounding box center [173, 50] width 155 height 41
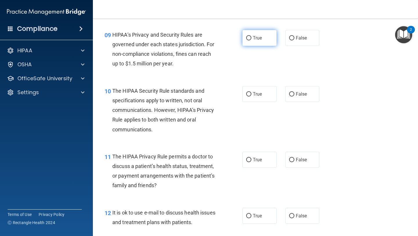
click at [252, 41] on label "True" at bounding box center [259, 38] width 34 height 16
click at [251, 40] on input "True" at bounding box center [248, 38] width 5 height 4
radio input "true"
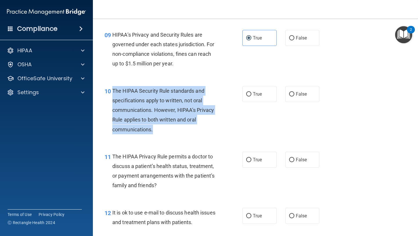
drag, startPoint x: 153, startPoint y: 131, endPoint x: 110, endPoint y: 93, distance: 57.1
click at [110, 93] on div "10 The HIPAA Security Rule standards and specifications apply to written, not o…" at bounding box center [173, 111] width 155 height 51
click at [216, 117] on div "The HIPAA Security Rule standards and specifications apply to written, not oral…" at bounding box center [167, 110] width 110 height 48
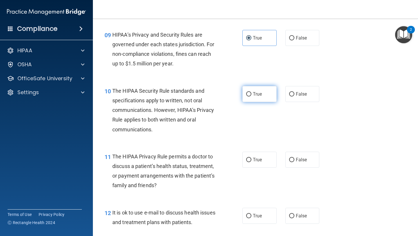
click at [248, 92] on input "True" at bounding box center [248, 94] width 5 height 4
radio input "true"
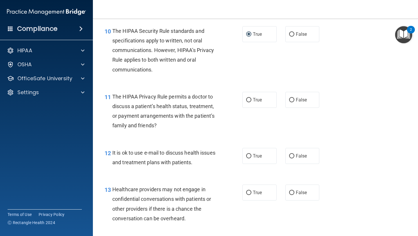
scroll to position [543, 0]
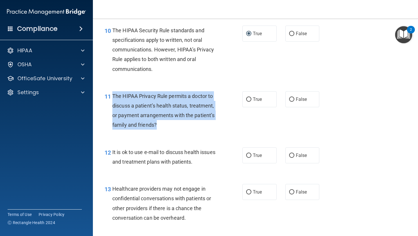
drag, startPoint x: 158, startPoint y: 125, endPoint x: 112, endPoint y: 96, distance: 54.0
click at [112, 96] on div "11 The HIPAA Privacy Rule permits a doctor to discuss a patient’s health status…" at bounding box center [173, 111] width 155 height 41
click at [144, 115] on span "The HIPAA Privacy Rule permits a doctor to discuss a patient’s health status, t…" at bounding box center [163, 110] width 102 height 35
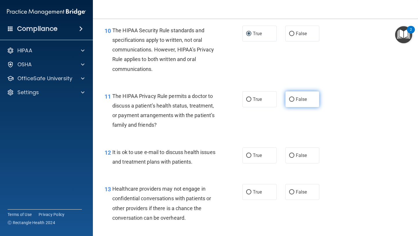
click at [316, 95] on label "False" at bounding box center [302, 99] width 34 height 16
click at [294, 97] on input "False" at bounding box center [291, 99] width 5 height 4
radio input "true"
click at [250, 102] on label "True" at bounding box center [259, 99] width 34 height 16
click at [250, 102] on input "True" at bounding box center [248, 99] width 5 height 4
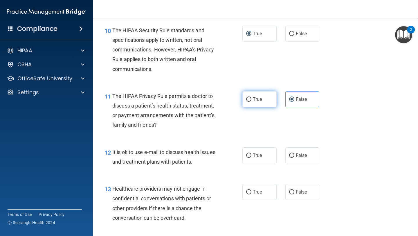
radio input "true"
radio input "false"
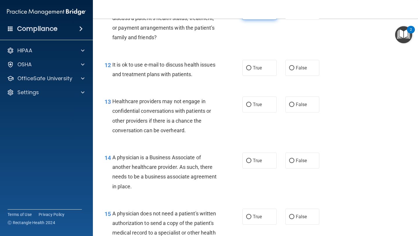
scroll to position [632, 0]
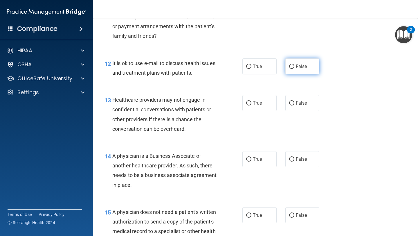
click at [311, 64] on label "False" at bounding box center [302, 66] width 34 height 16
click at [294, 64] on input "False" at bounding box center [291, 66] width 5 height 4
radio input "true"
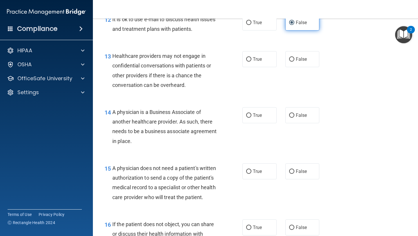
scroll to position [677, 0]
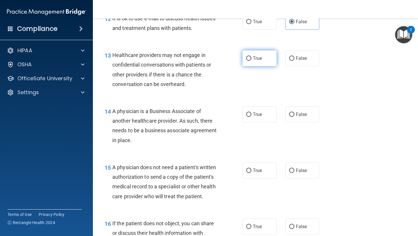
click at [261, 62] on label "True" at bounding box center [259, 58] width 34 height 16
click at [251, 61] on input "True" at bounding box center [248, 58] width 5 height 4
radio input "true"
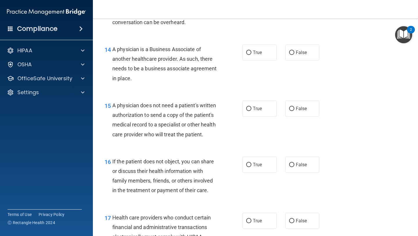
scroll to position [741, 0]
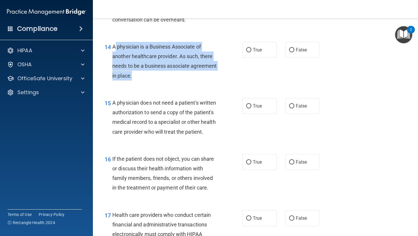
drag, startPoint x: 130, startPoint y: 76, endPoint x: 113, endPoint y: 49, distance: 31.9
click at [113, 49] on span "A physician is a Business Associate of another healthcare provider. As such, th…" at bounding box center [164, 61] width 104 height 35
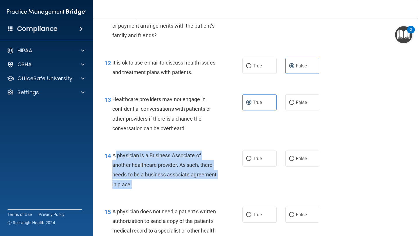
scroll to position [618, 0]
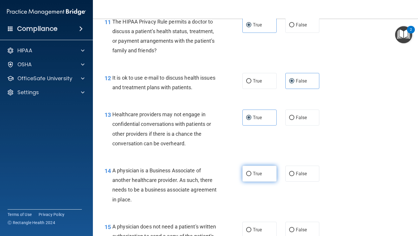
click at [264, 173] on label "True" at bounding box center [259, 173] width 34 height 16
click at [251, 173] on input "True" at bounding box center [248, 173] width 5 height 4
radio input "true"
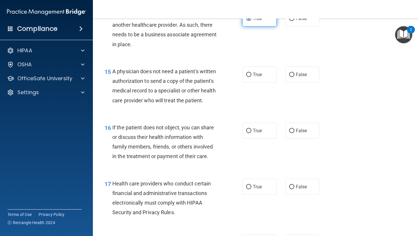
scroll to position [775, 0]
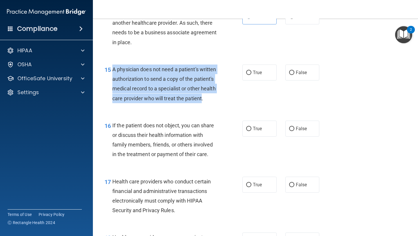
drag, startPoint x: 202, startPoint y: 99, endPoint x: 113, endPoint y: 67, distance: 95.2
click at [112, 67] on div "15 A physician does not need a patient's written authorization to send a copy o…" at bounding box center [173, 84] width 155 height 41
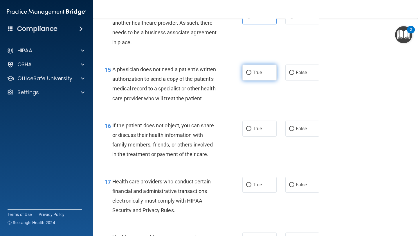
click at [254, 75] on label "True" at bounding box center [259, 72] width 34 height 16
click at [251, 75] on input "True" at bounding box center [248, 72] width 5 height 4
radio input "true"
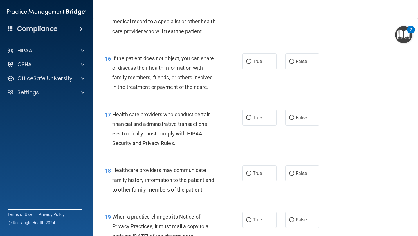
scroll to position [843, 0]
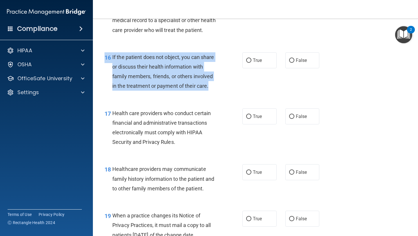
drag, startPoint x: 213, startPoint y: 88, endPoint x: 117, endPoint y: 51, distance: 102.9
click at [117, 51] on div "16 If the patient does not object, you can share or discuss their health inform…" at bounding box center [255, 73] width 310 height 56
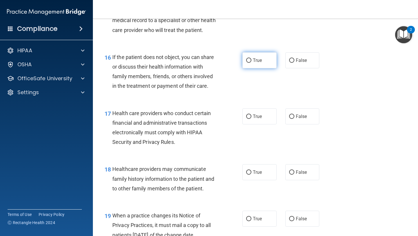
click at [256, 66] on label "True" at bounding box center [259, 60] width 34 height 16
click at [251, 63] on input "True" at bounding box center [248, 60] width 5 height 4
radio input "true"
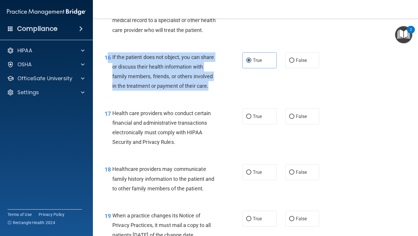
drag, startPoint x: 209, startPoint y: 88, endPoint x: 111, endPoint y: 57, distance: 101.8
click at [109, 58] on div "16 If the patient does not object, you can share or discuss their health inform…" at bounding box center [173, 72] width 155 height 41
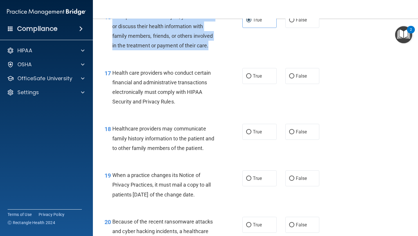
scroll to position [895, 0]
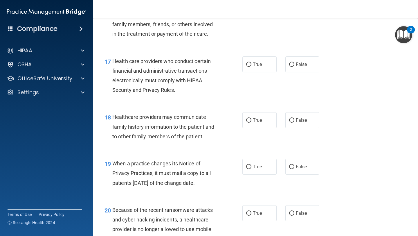
click at [171, 91] on span "Health care providers who conduct certain financial and administrative transact…" at bounding box center [161, 75] width 98 height 35
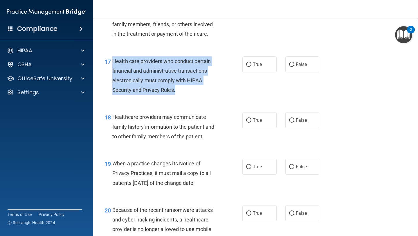
drag, startPoint x: 177, startPoint y: 90, endPoint x: 111, endPoint y: 65, distance: 70.3
click at [110, 65] on div "17 Health care providers who conduct certain financial and administrative trans…" at bounding box center [173, 76] width 155 height 41
click at [165, 93] on span "Health care providers who conduct certain financial and administrative transact…" at bounding box center [161, 75] width 98 height 35
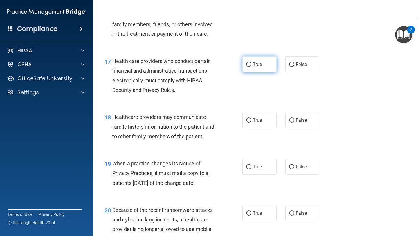
click at [263, 65] on label "True" at bounding box center [259, 64] width 34 height 16
click at [251, 65] on input "True" at bounding box center [248, 64] width 5 height 4
radio input "true"
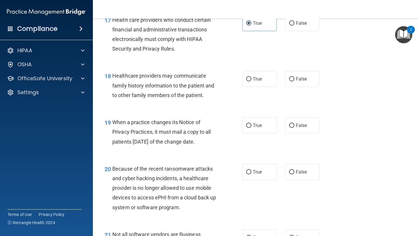
scroll to position [931, 0]
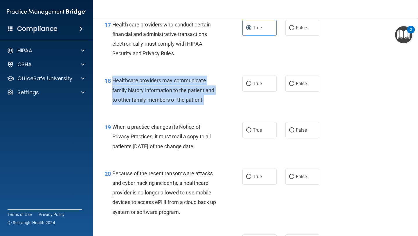
drag, startPoint x: 209, startPoint y: 102, endPoint x: 113, endPoint y: 82, distance: 97.6
click at [113, 82] on div "Healthcare providers may communicate family history information to the patient …" at bounding box center [167, 89] width 110 height 29
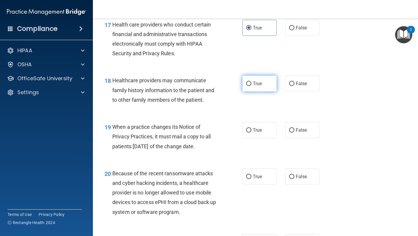
click at [258, 85] on span "True" at bounding box center [257, 84] width 9 height 6
click at [251, 85] on input "True" at bounding box center [248, 84] width 5 height 4
radio input "true"
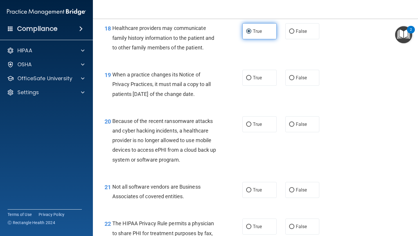
scroll to position [1000, 0]
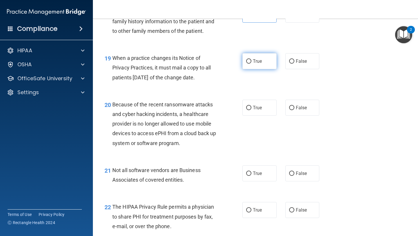
click at [249, 60] on input "True" at bounding box center [248, 61] width 5 height 4
radio input "true"
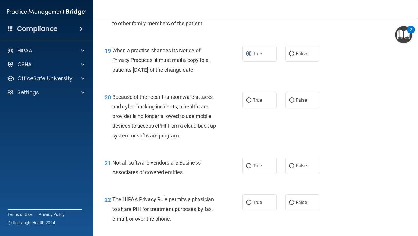
scroll to position [1011, 0]
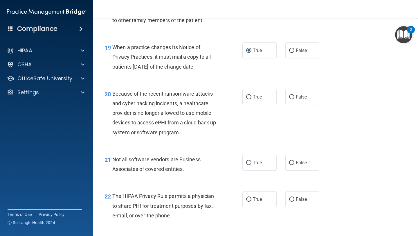
click at [135, 50] on span "When a practice changes its Notice of Privacy Practices, it must mail a copy to…" at bounding box center [161, 56] width 99 height 25
drag, startPoint x: 212, startPoint y: 68, endPoint x: 115, endPoint y: 52, distance: 97.9
click at [106, 53] on div "19 When a practice changes its Notice of Privacy Practices, it must mail a copy…" at bounding box center [173, 58] width 155 height 32
click at [206, 63] on span "When a practice changes its Notice of Privacy Practices, it must mail a copy to…" at bounding box center [161, 56] width 99 height 25
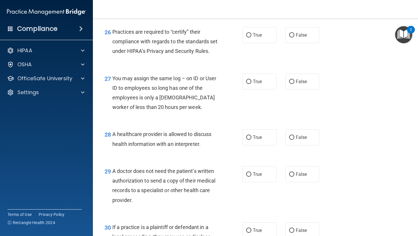
scroll to position [1443, 0]
